Goal: Task Accomplishment & Management: Manage account settings

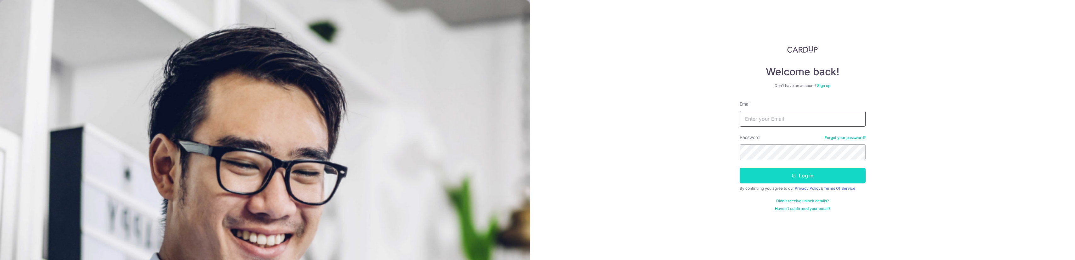
type input "[EMAIL_ADDRESS][DOMAIN_NAME]"
click at [790, 176] on button "Log in" at bounding box center [803, 175] width 126 height 16
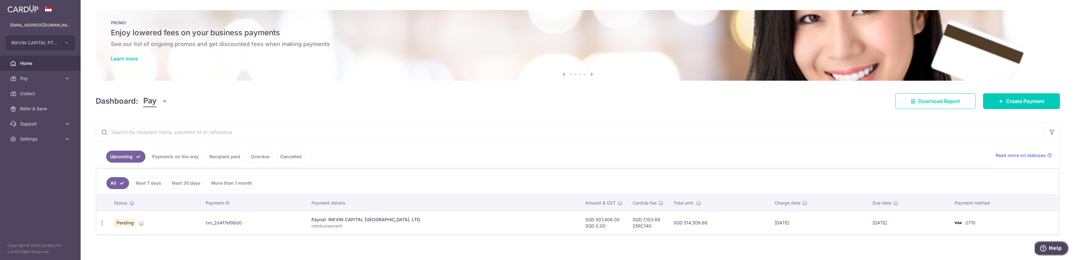
click at [1057, 246] on span "Help" at bounding box center [1055, 248] width 13 height 6
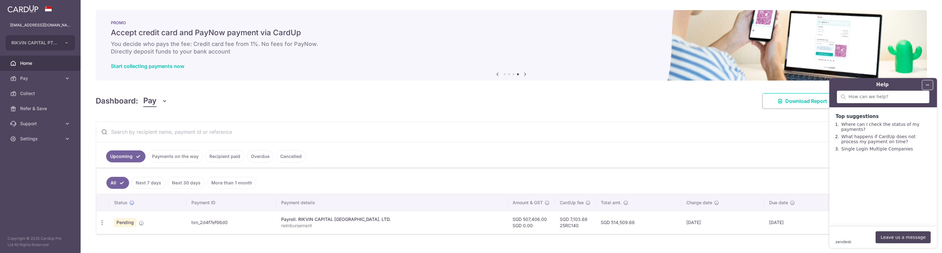
click at [931, 88] on button "Minimize widget" at bounding box center [927, 85] width 10 height 9
